Goal: Obtain resource: Download file/media

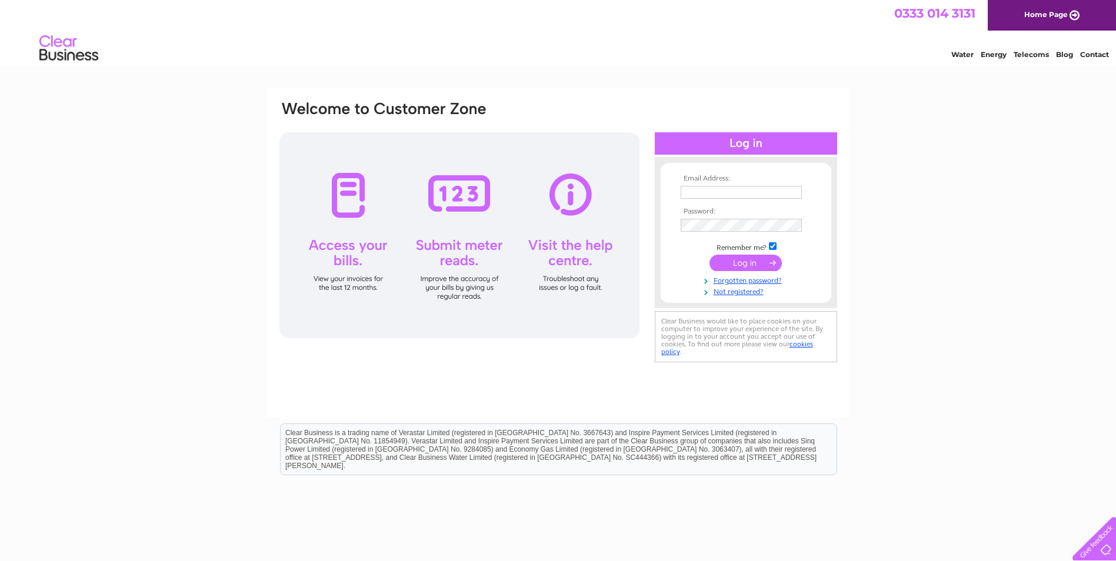
type input "mark.griffiths@abmtradeuk.com"
click at [739, 262] on input "submit" at bounding box center [745, 263] width 72 height 16
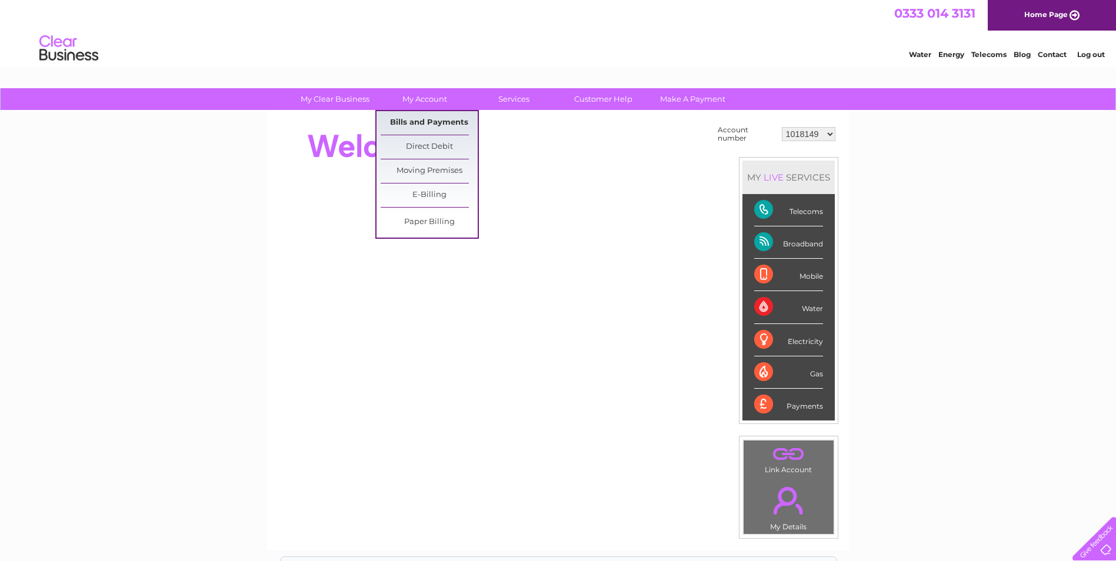
click at [419, 118] on link "Bills and Payments" at bounding box center [429, 123] width 97 height 24
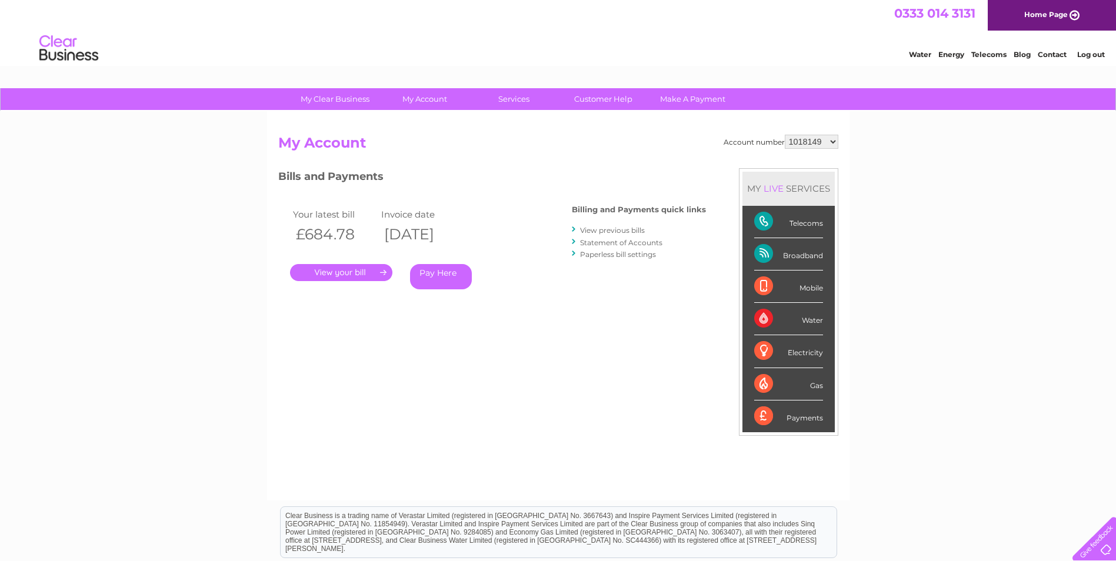
click at [338, 273] on link "." at bounding box center [341, 272] width 102 height 17
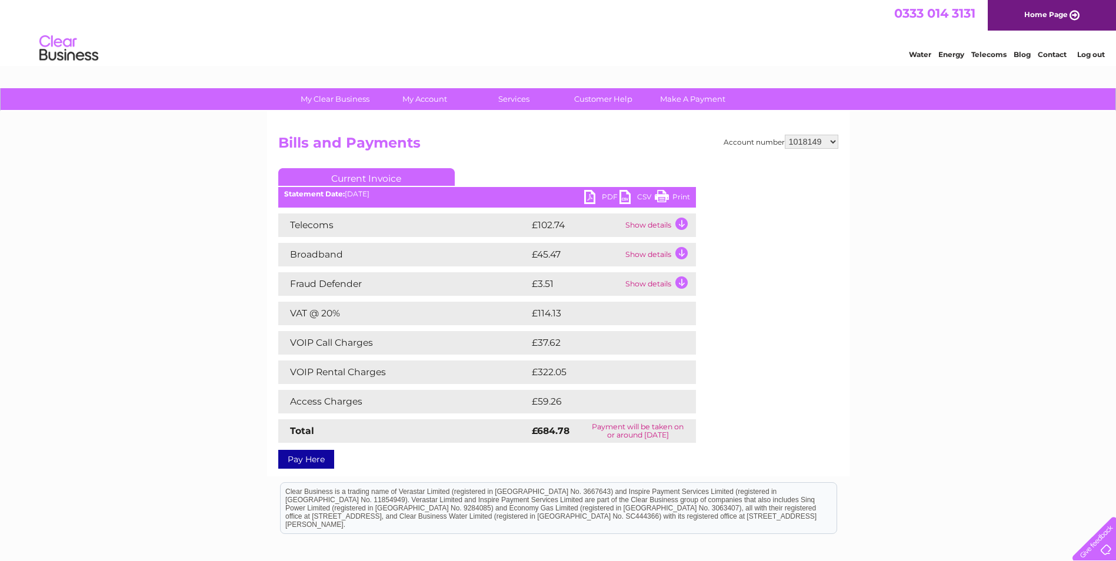
click at [603, 197] on link "PDF" at bounding box center [601, 198] width 35 height 17
click at [823, 144] on select "1018149 30269521" at bounding box center [812, 142] width 54 height 14
select select "30269521"
click at [785, 135] on select "1018149 30269521" at bounding box center [812, 142] width 54 height 14
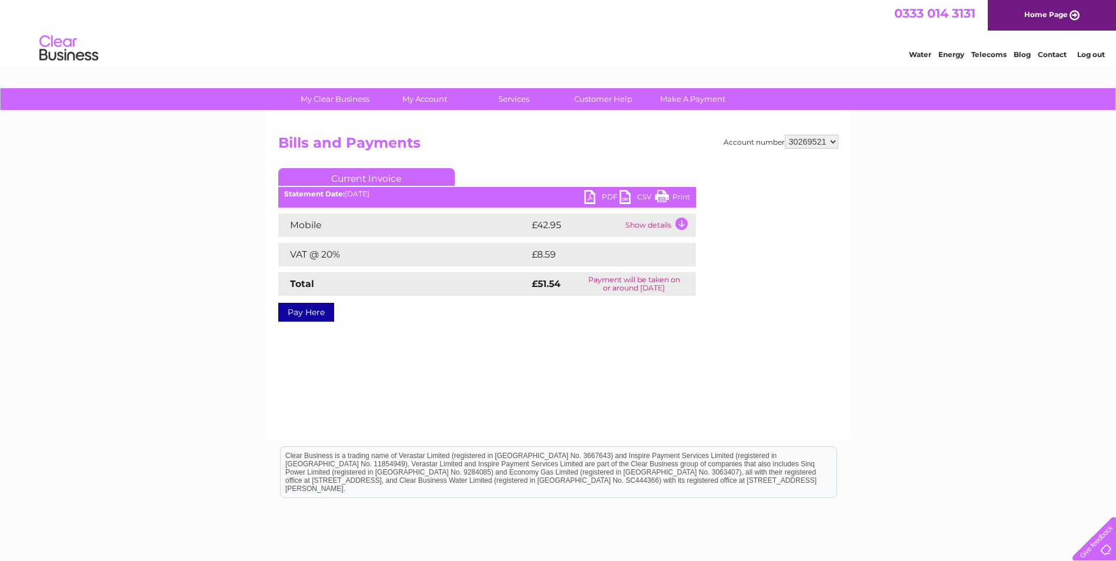
click at [600, 192] on link "PDF" at bounding box center [601, 198] width 35 height 17
click at [1089, 56] on link "Log out" at bounding box center [1091, 54] width 28 height 9
